Goal: Navigation & Orientation: Find specific page/section

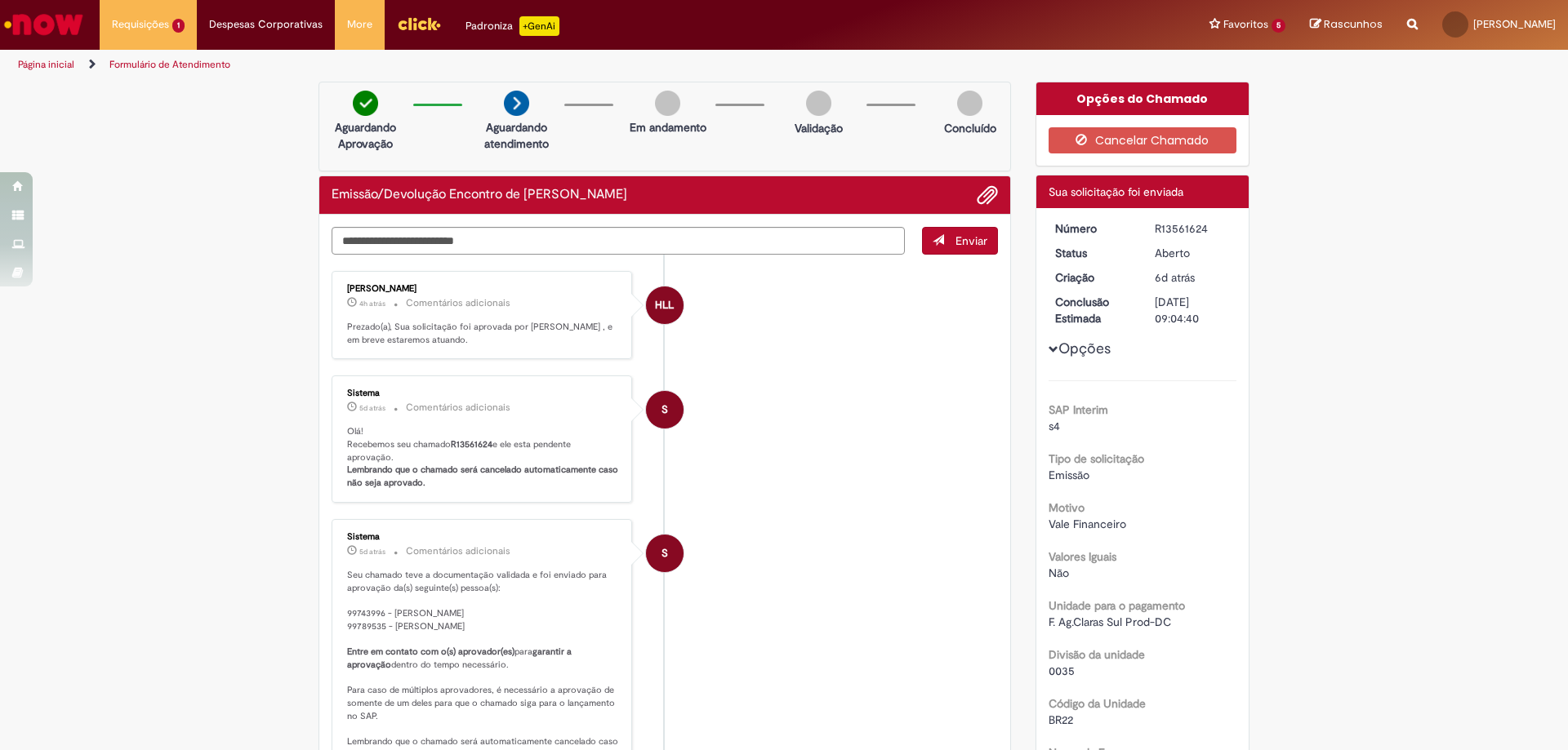
click at [59, 65] on link "Página inicial" at bounding box center [46, 64] width 57 height 13
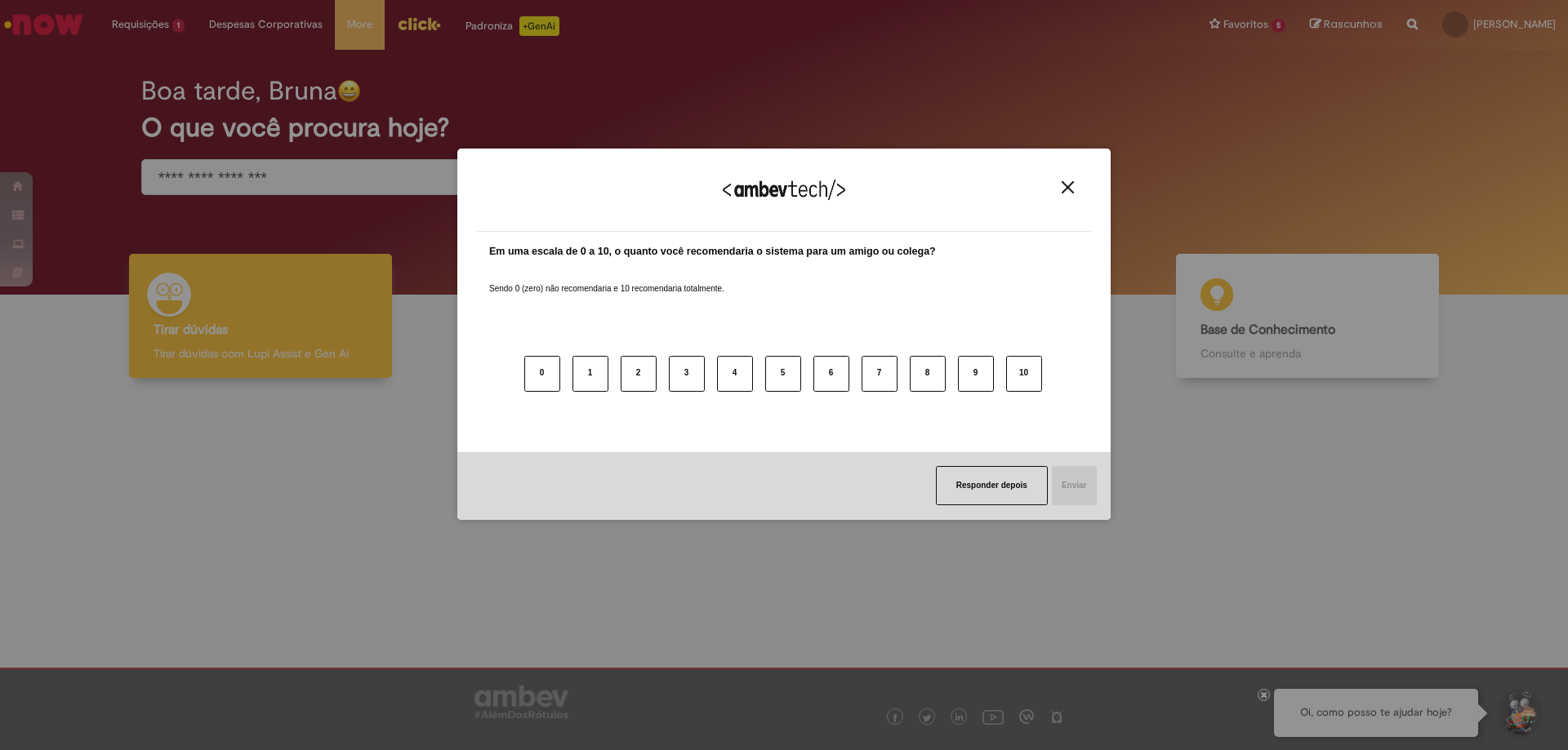
click at [1065, 182] on img "Close" at bounding box center [1067, 187] width 12 height 12
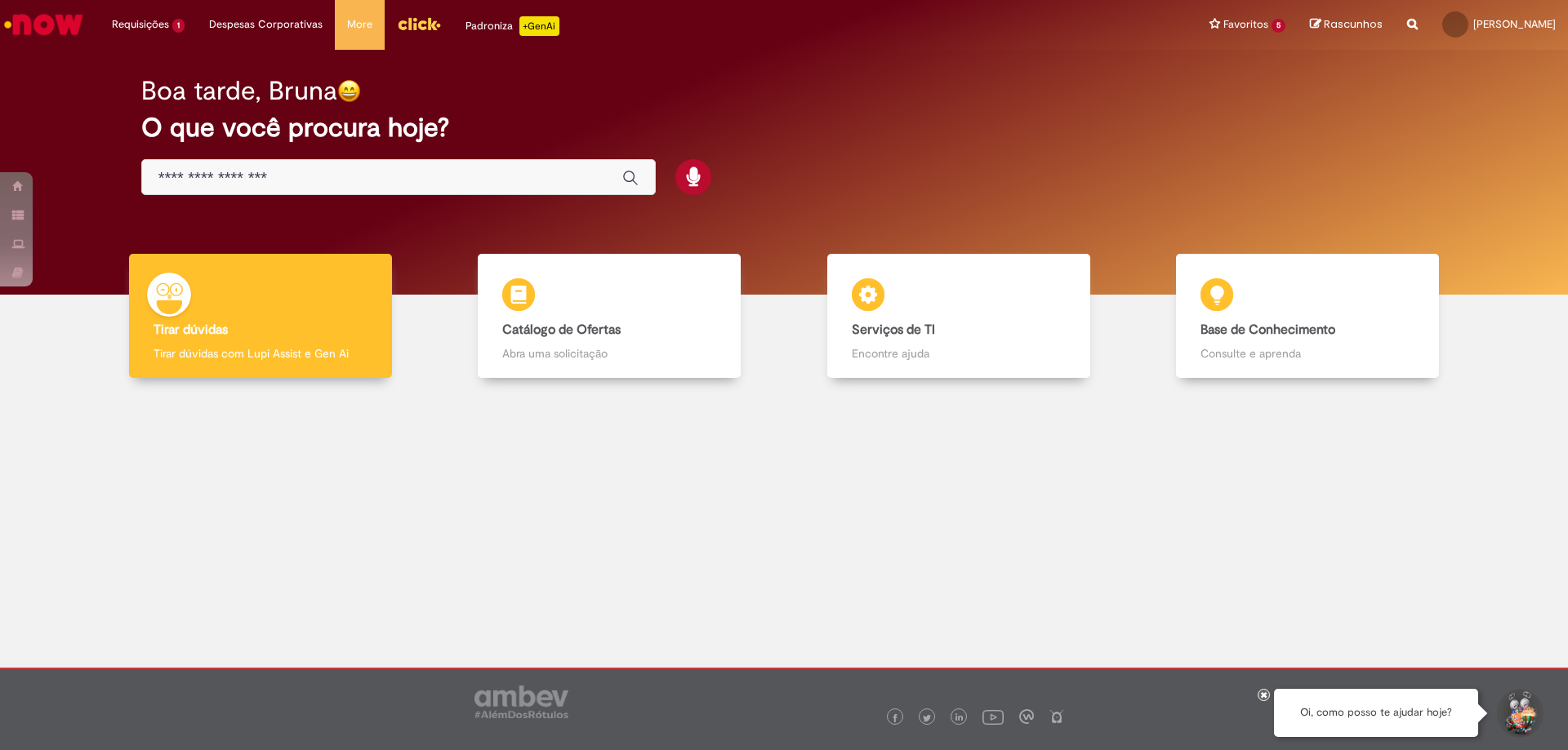
click at [48, 18] on img "Ir para a Homepage" at bounding box center [44, 25] width 84 height 33
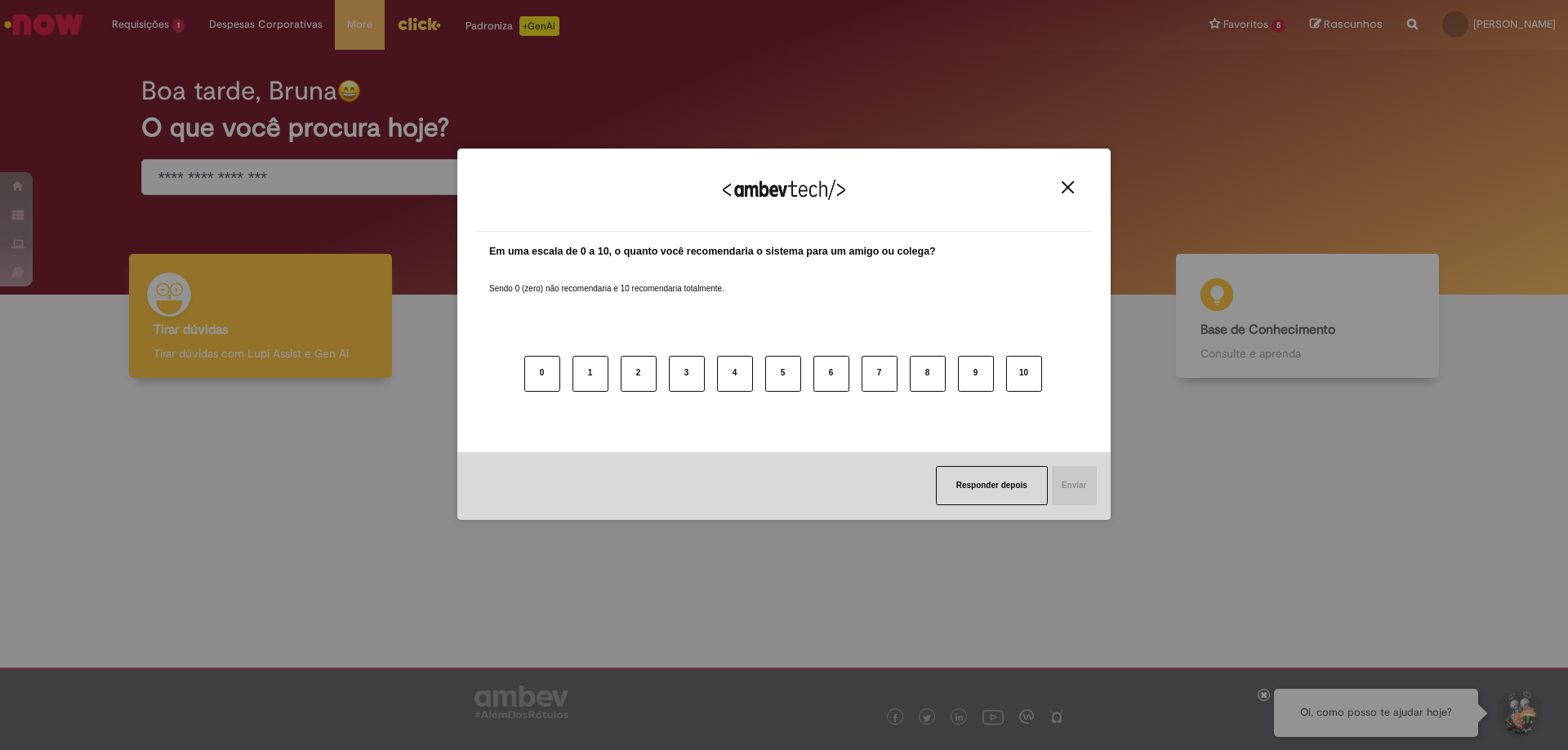
click at [1061, 183] on button "Close" at bounding box center [1068, 188] width 22 height 14
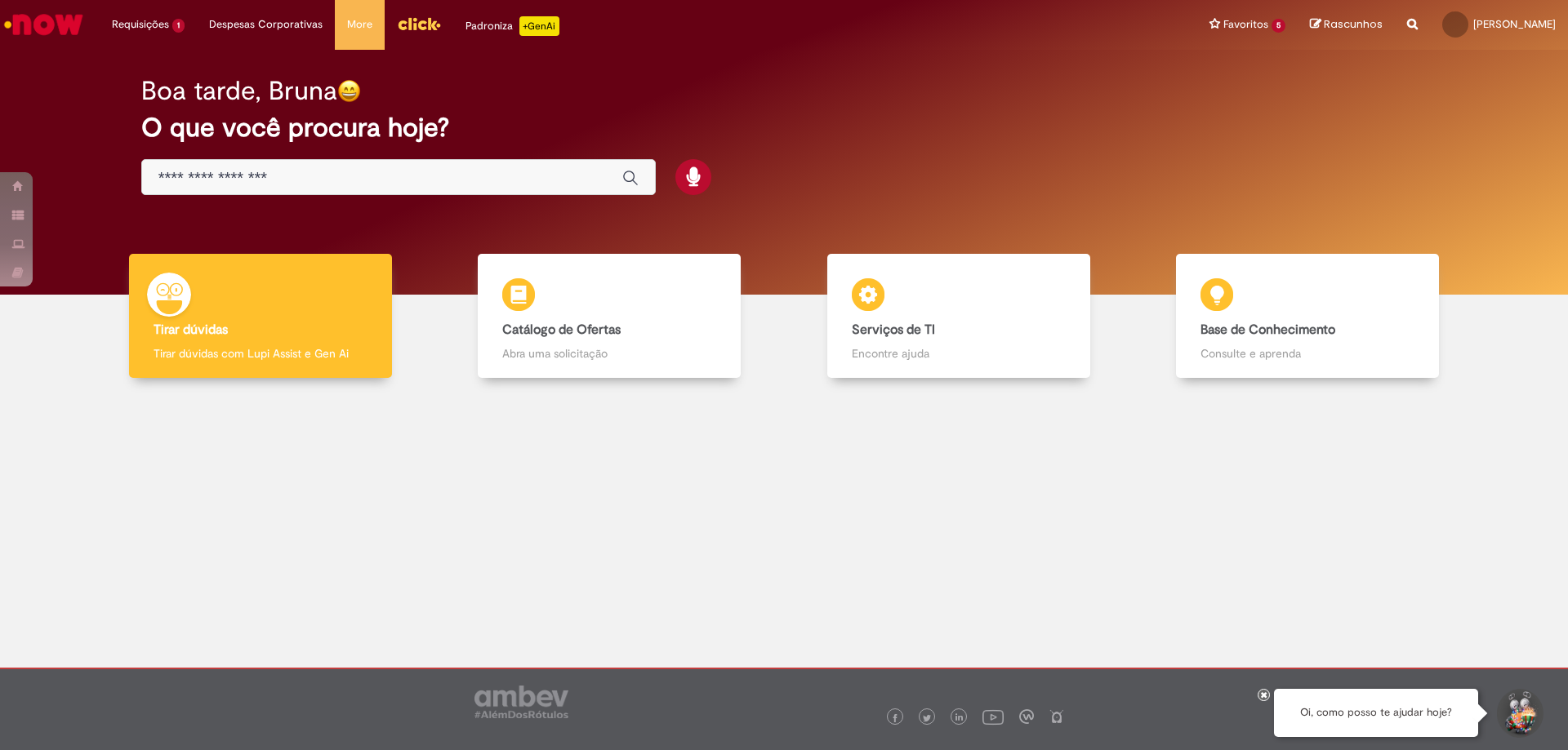
click at [406, 23] on img "Menu Cabeçalho" at bounding box center [418, 23] width 44 height 25
